Goal: Information Seeking & Learning: Learn about a topic

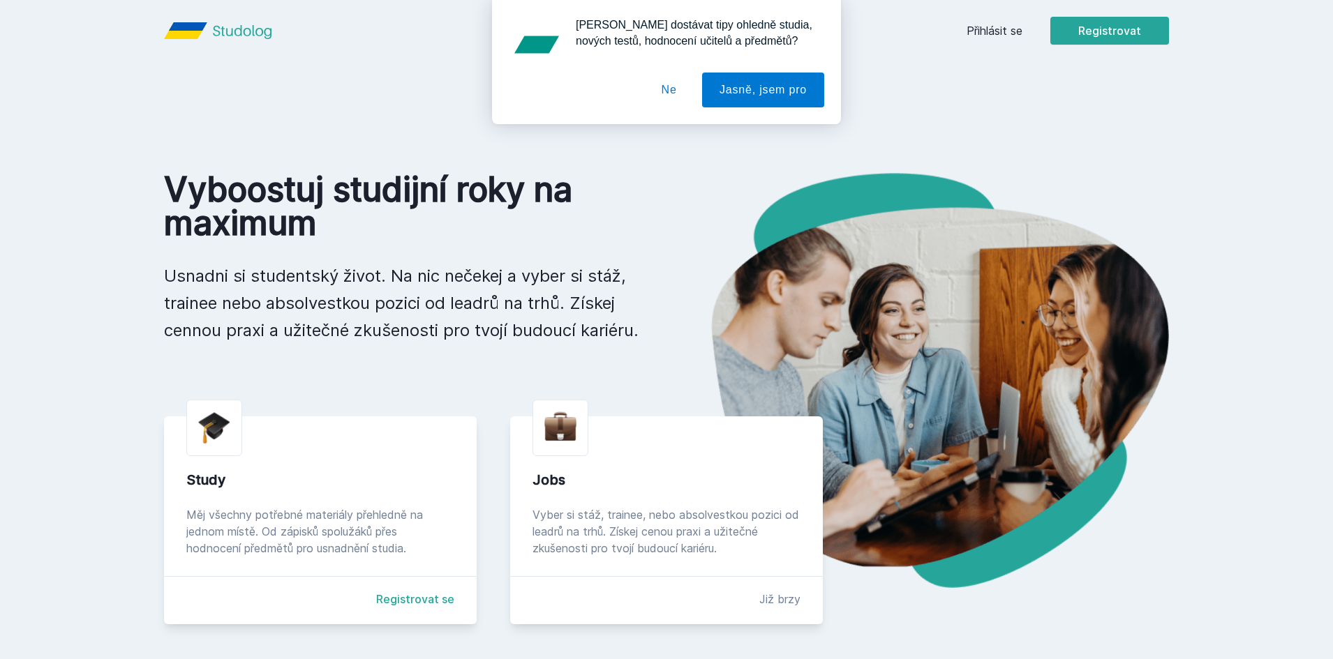
click at [685, 93] on button "Ne" at bounding box center [669, 90] width 50 height 35
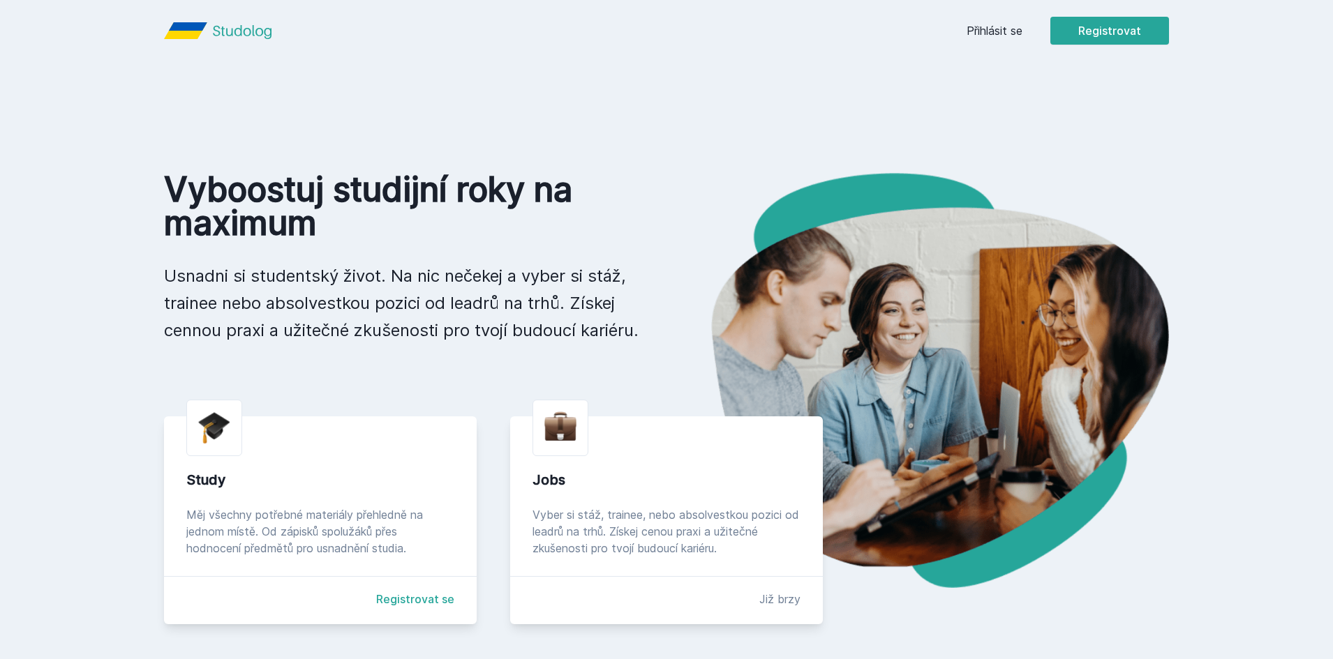
click at [996, 20] on div "Přihlásit se Registrovat" at bounding box center [1067, 31] width 202 height 28
click at [992, 33] on link "Přihlásit se" at bounding box center [994, 30] width 56 height 17
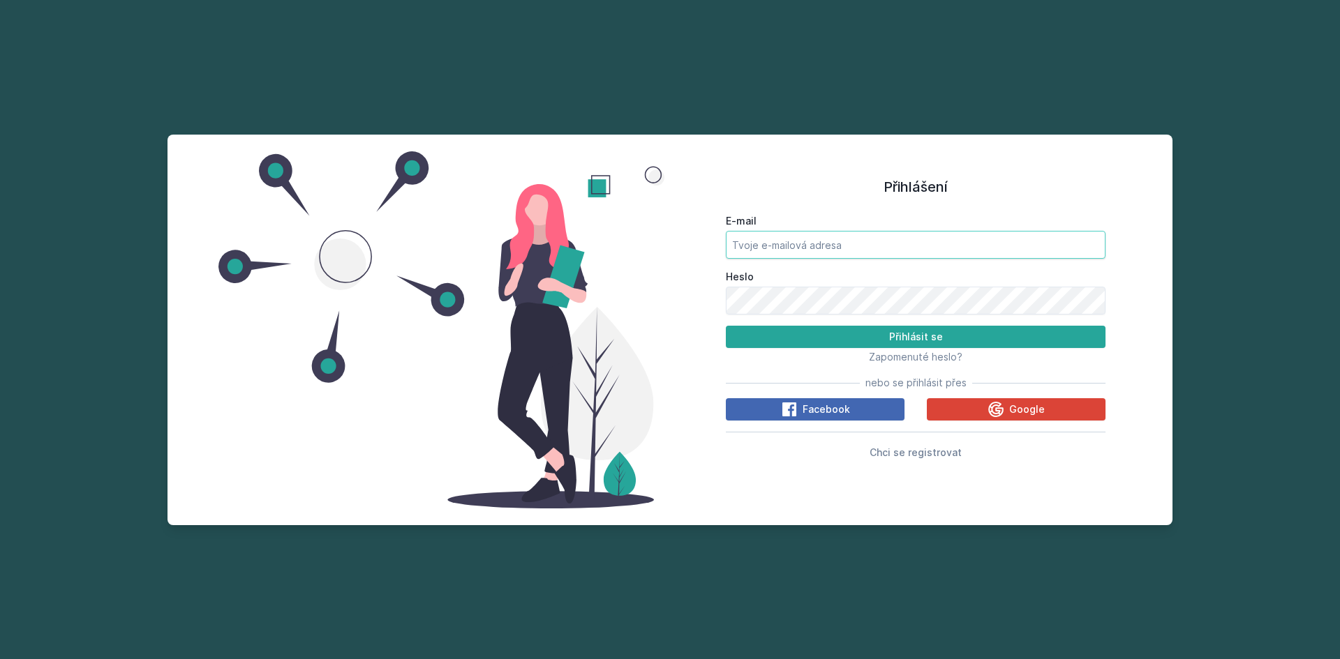
click at [791, 249] on input "E-mail" at bounding box center [916, 245] width 380 height 28
type input "[EMAIL_ADDRESS][DOMAIN_NAME]"
click at [726, 326] on button "Přihlásit se" at bounding box center [916, 337] width 380 height 22
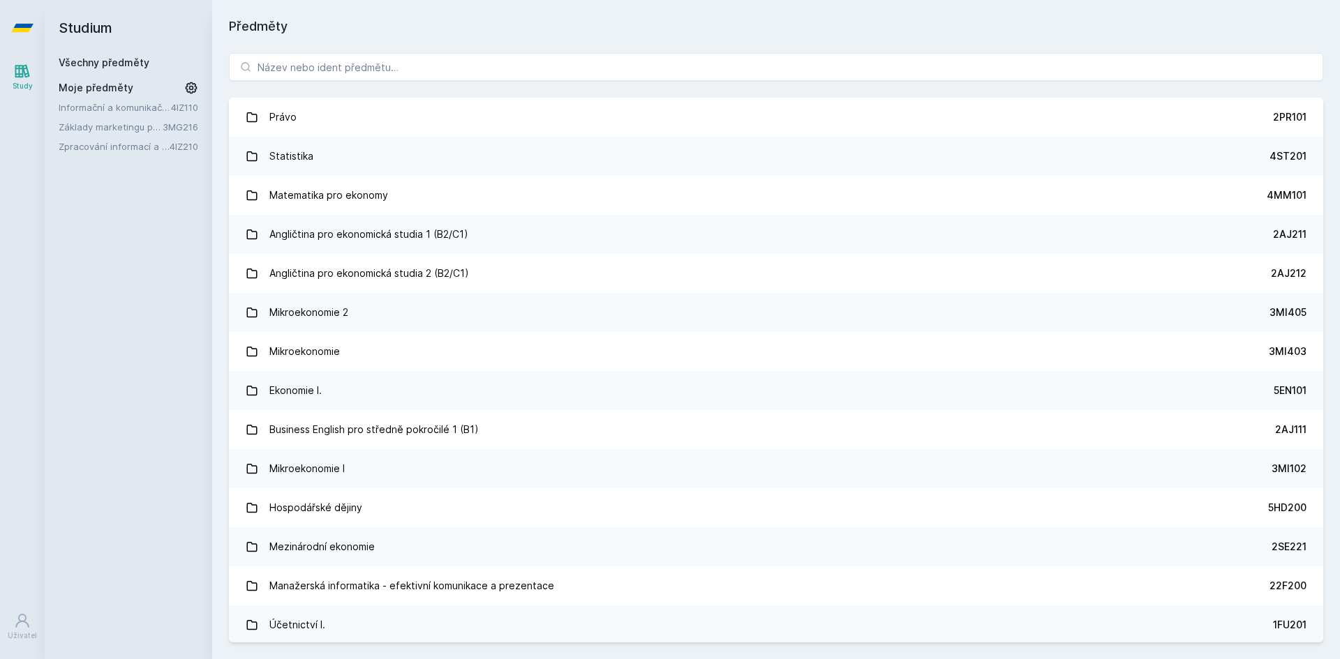
click at [523, 52] on div "Právo 2PR101 Statistika 4ST201 Matematika pro ekonomy 4MM101 Angličtina pro eko…" at bounding box center [776, 347] width 1128 height 623
click at [535, 70] on input "search" at bounding box center [776, 67] width 1094 height 28
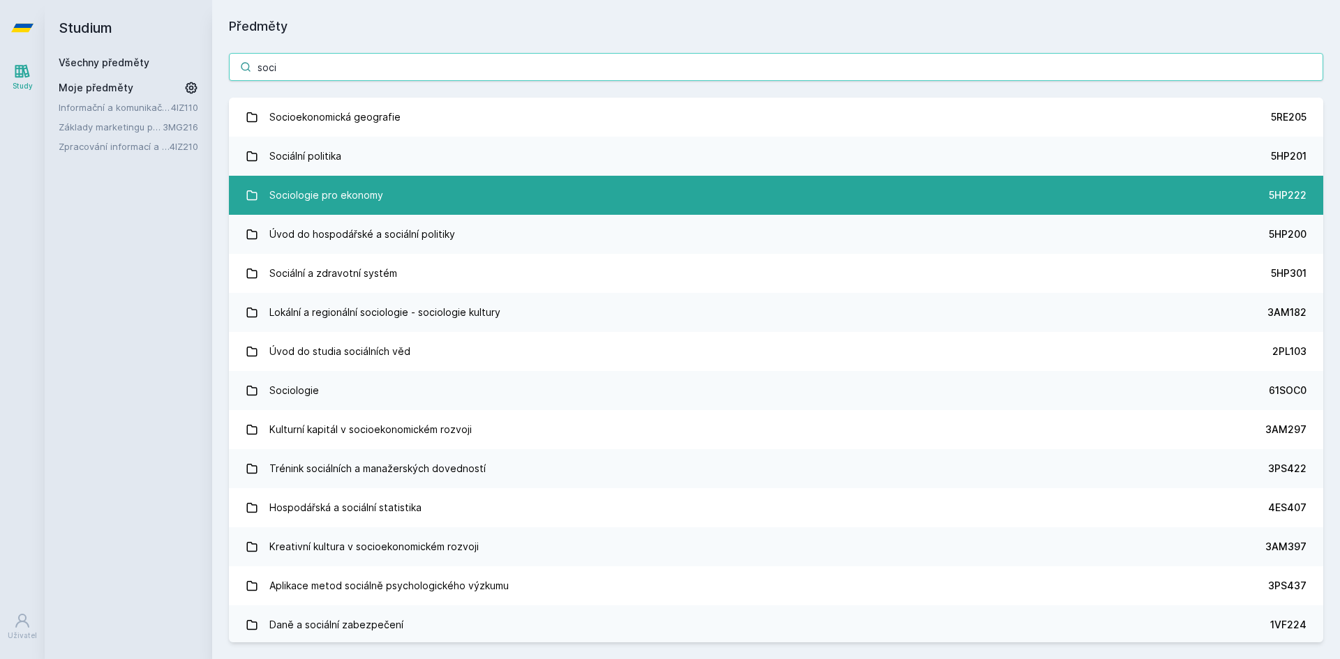
type input "soci"
click at [424, 205] on link "Sociologie pro ekonomy 5HP222" at bounding box center [776, 195] width 1094 height 39
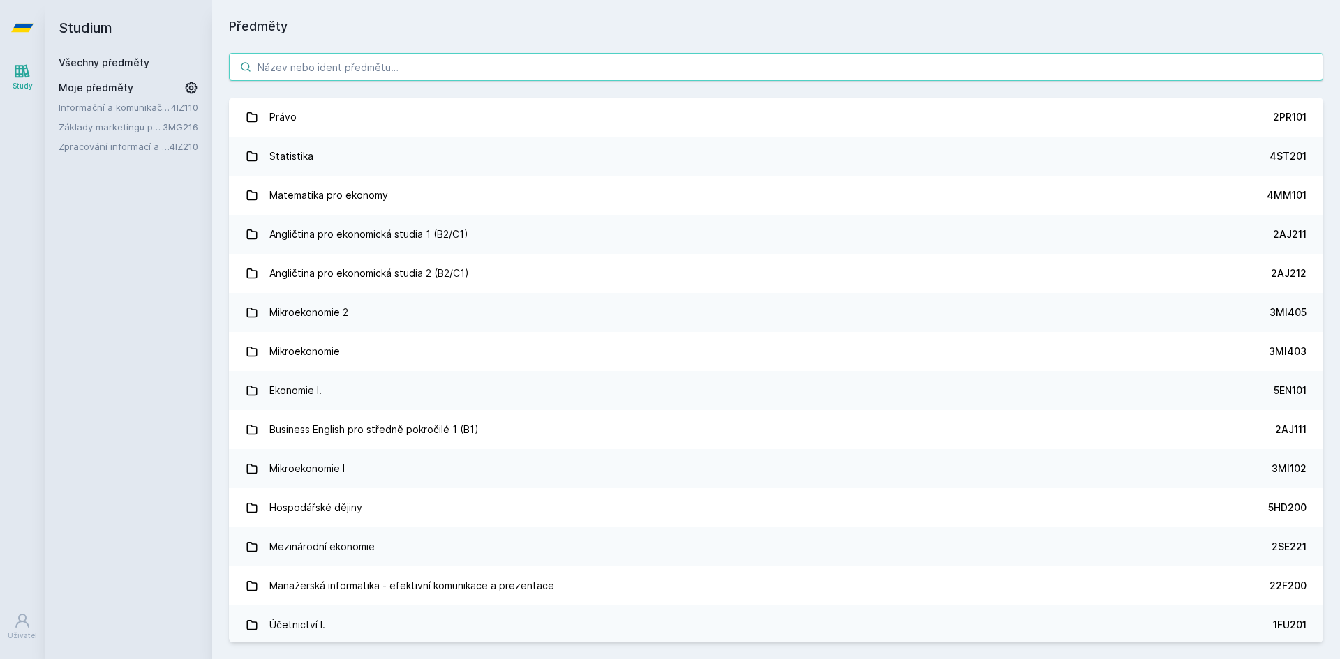
click at [447, 66] on input "search" at bounding box center [776, 67] width 1094 height 28
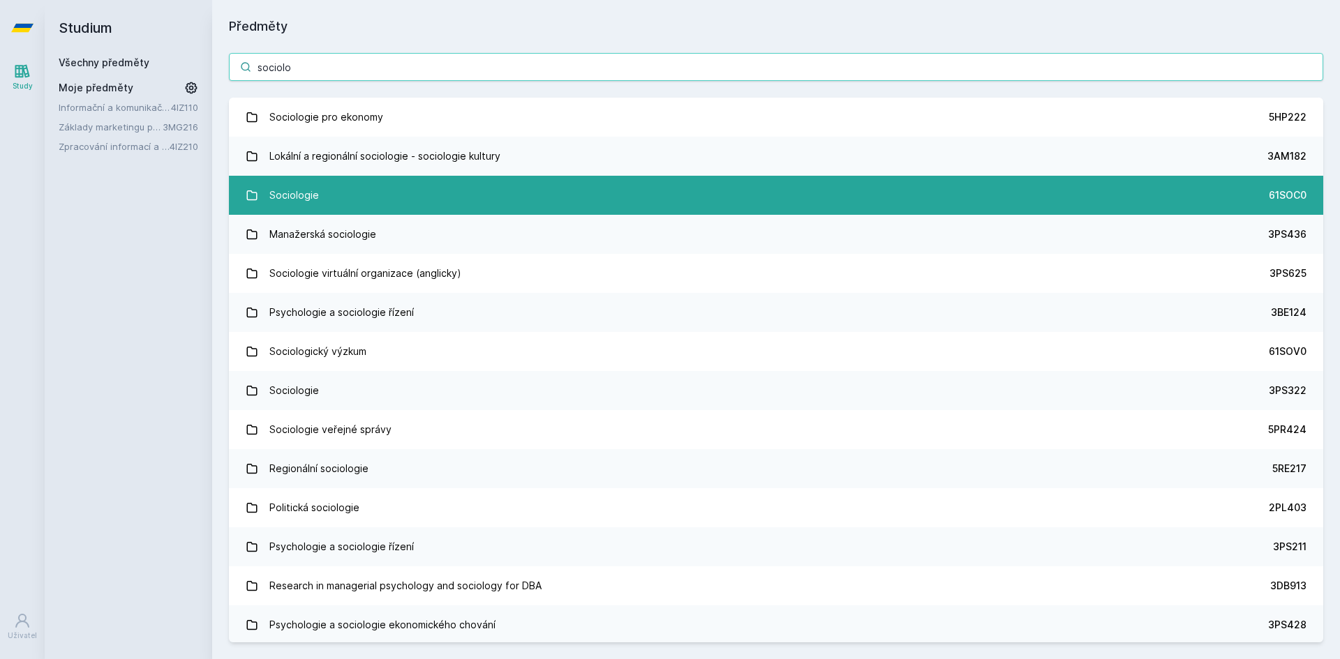
type input "sociolo"
click at [347, 177] on link "Sociologie 61SOC0" at bounding box center [776, 195] width 1094 height 39
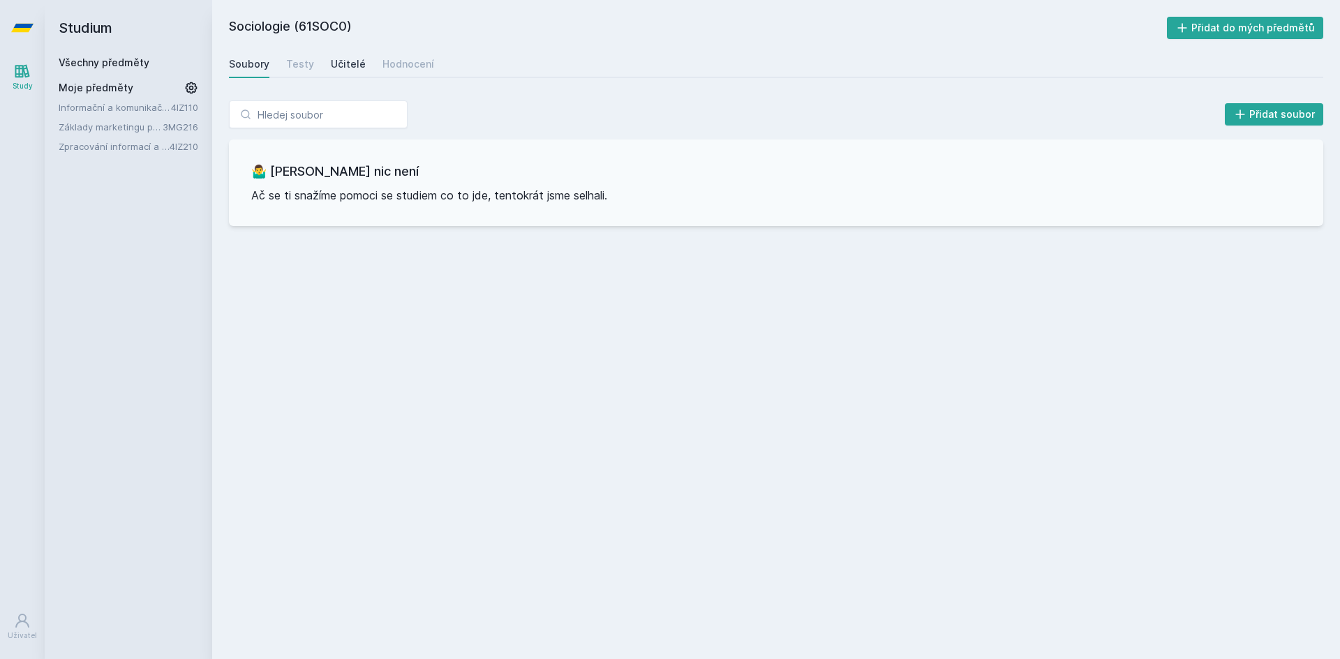
click at [341, 65] on div "Učitelé" at bounding box center [348, 64] width 35 height 14
click at [304, 65] on div "Testy" at bounding box center [300, 64] width 28 height 14
click at [419, 65] on div "Hodnocení" at bounding box center [408, 64] width 52 height 14
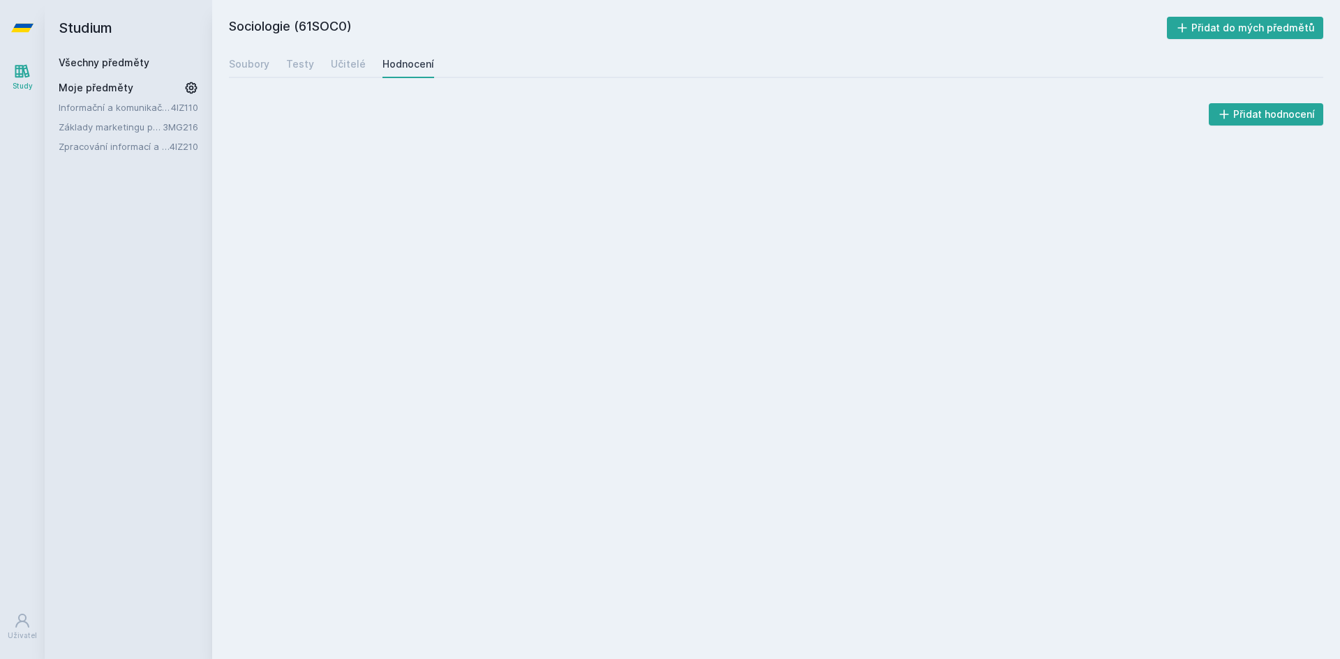
click at [269, 48] on div "Sociologie (61SOC0) Přidat do mých předmětů [GEOGRAPHIC_DATA] Testy Učitelé Hod…" at bounding box center [776, 330] width 1094 height 626
click at [255, 53] on link "Soubory" at bounding box center [249, 64] width 40 height 28
